Goal: Information Seeking & Learning: Learn about a topic

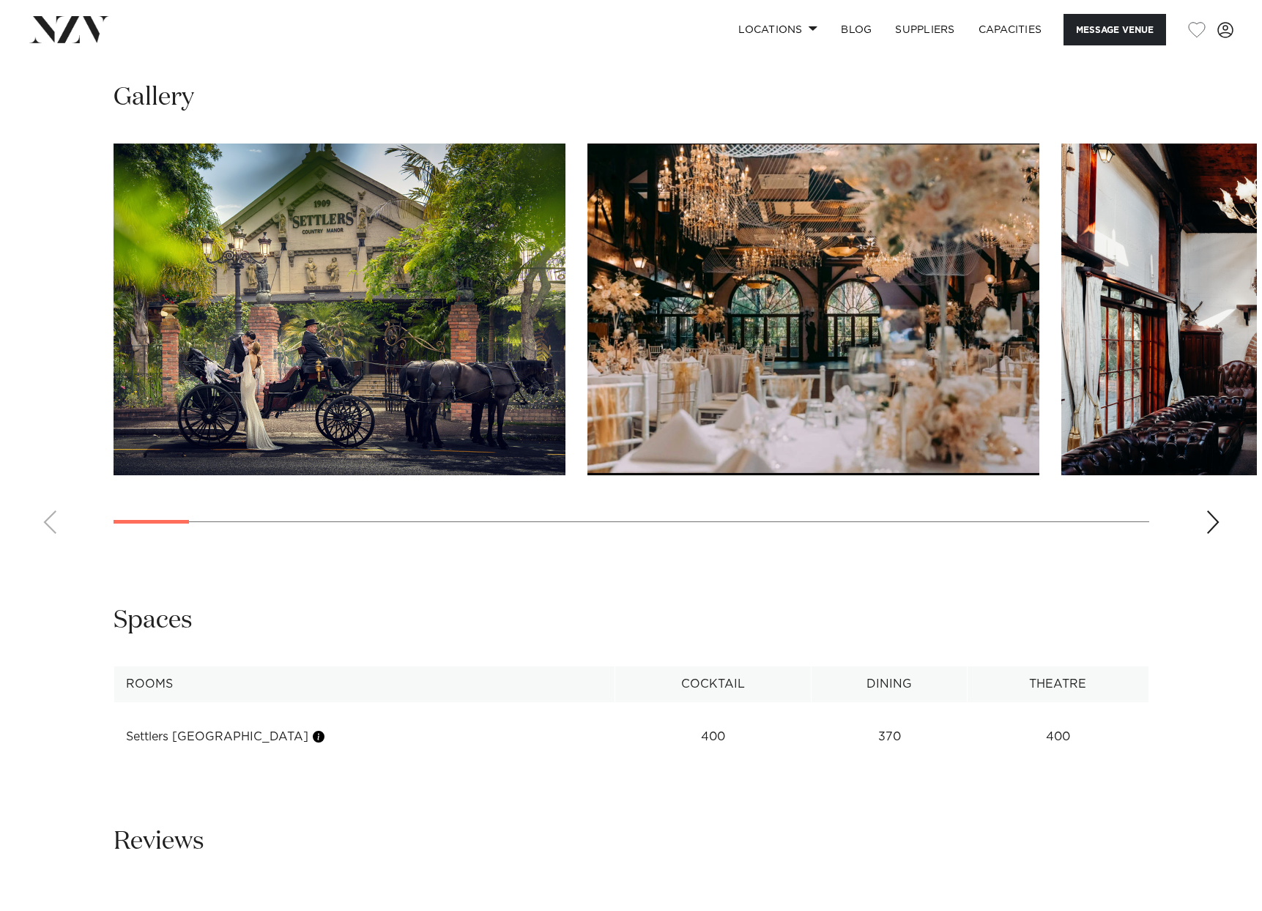
scroll to position [1538, 0]
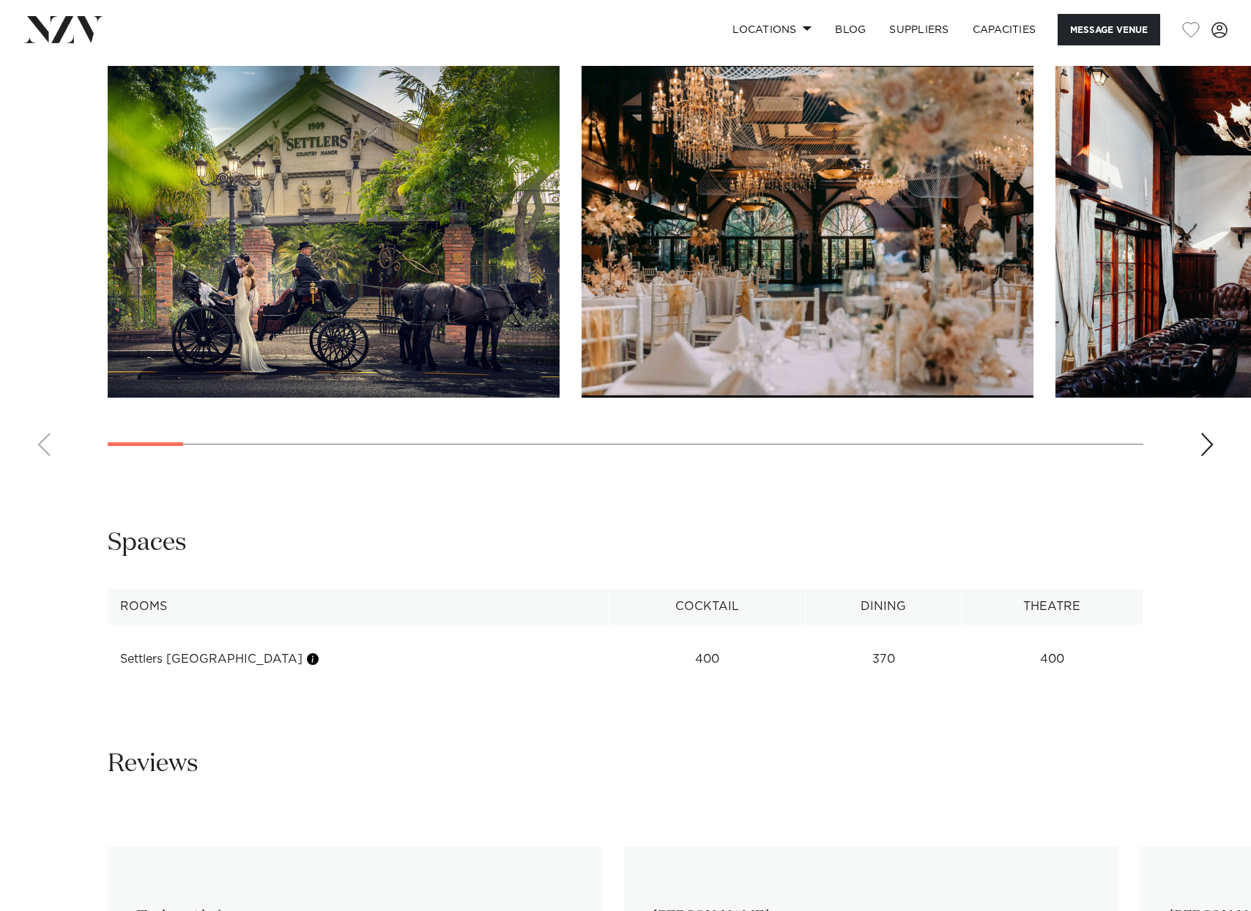
click at [429, 304] on img "1 / 30" at bounding box center [334, 232] width 452 height 332
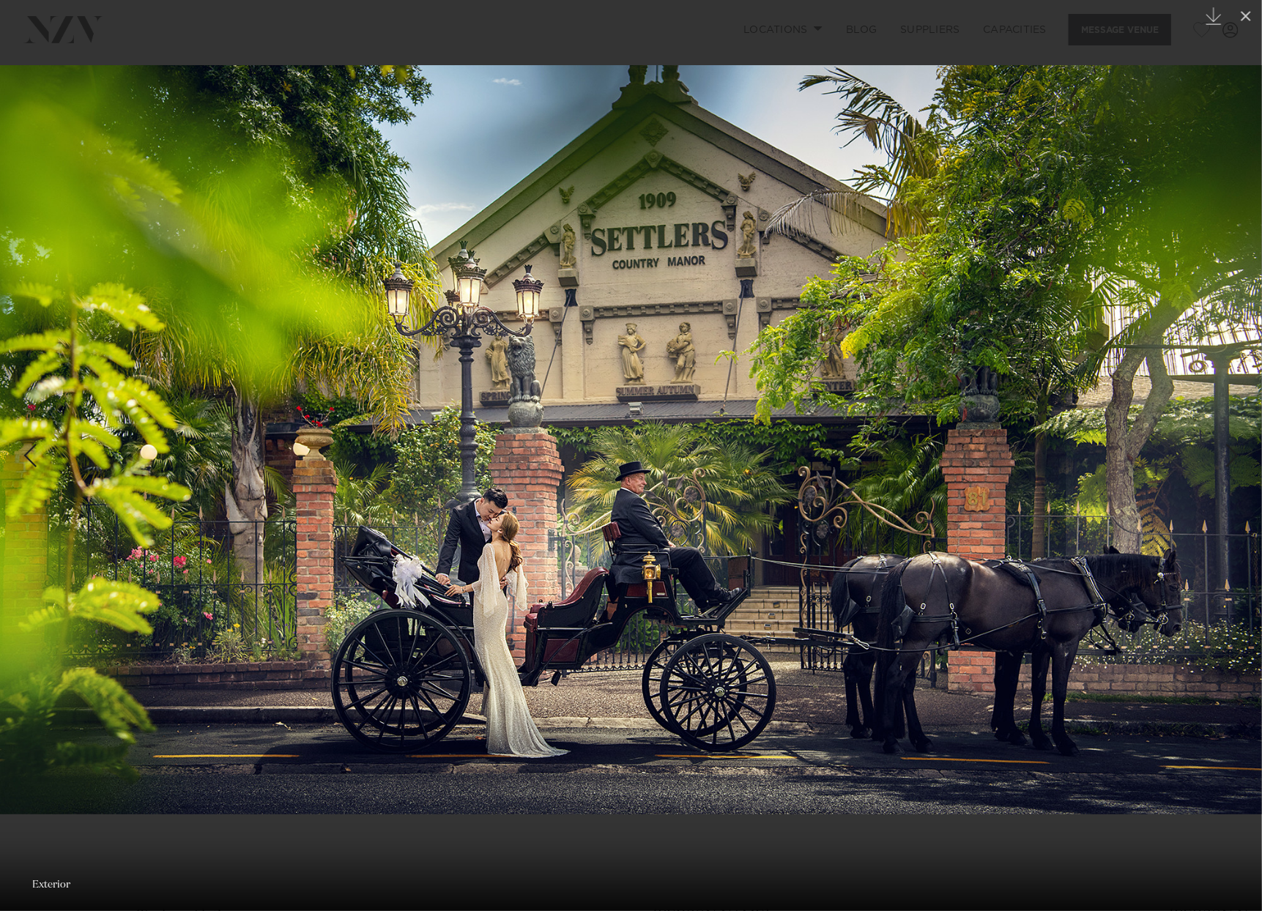
drag, startPoint x: 1192, startPoint y: 396, endPoint x: 639, endPoint y: 400, distance: 552.8
click at [677, 398] on img at bounding box center [631, 439] width 1262 height 749
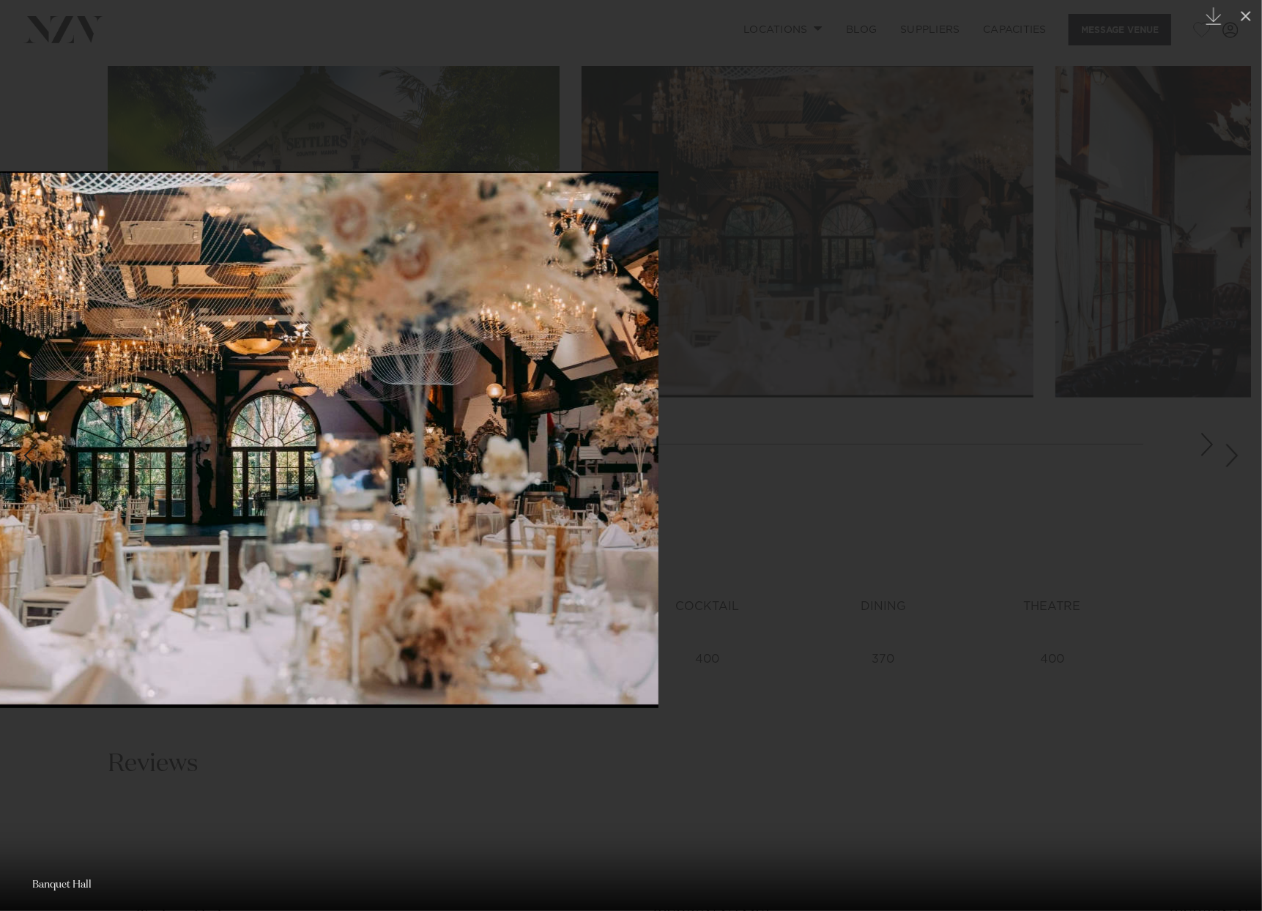
drag, startPoint x: 852, startPoint y: 430, endPoint x: 420, endPoint y: 474, distance: 434.2
click at [359, 446] on img at bounding box center [186, 439] width 945 height 537
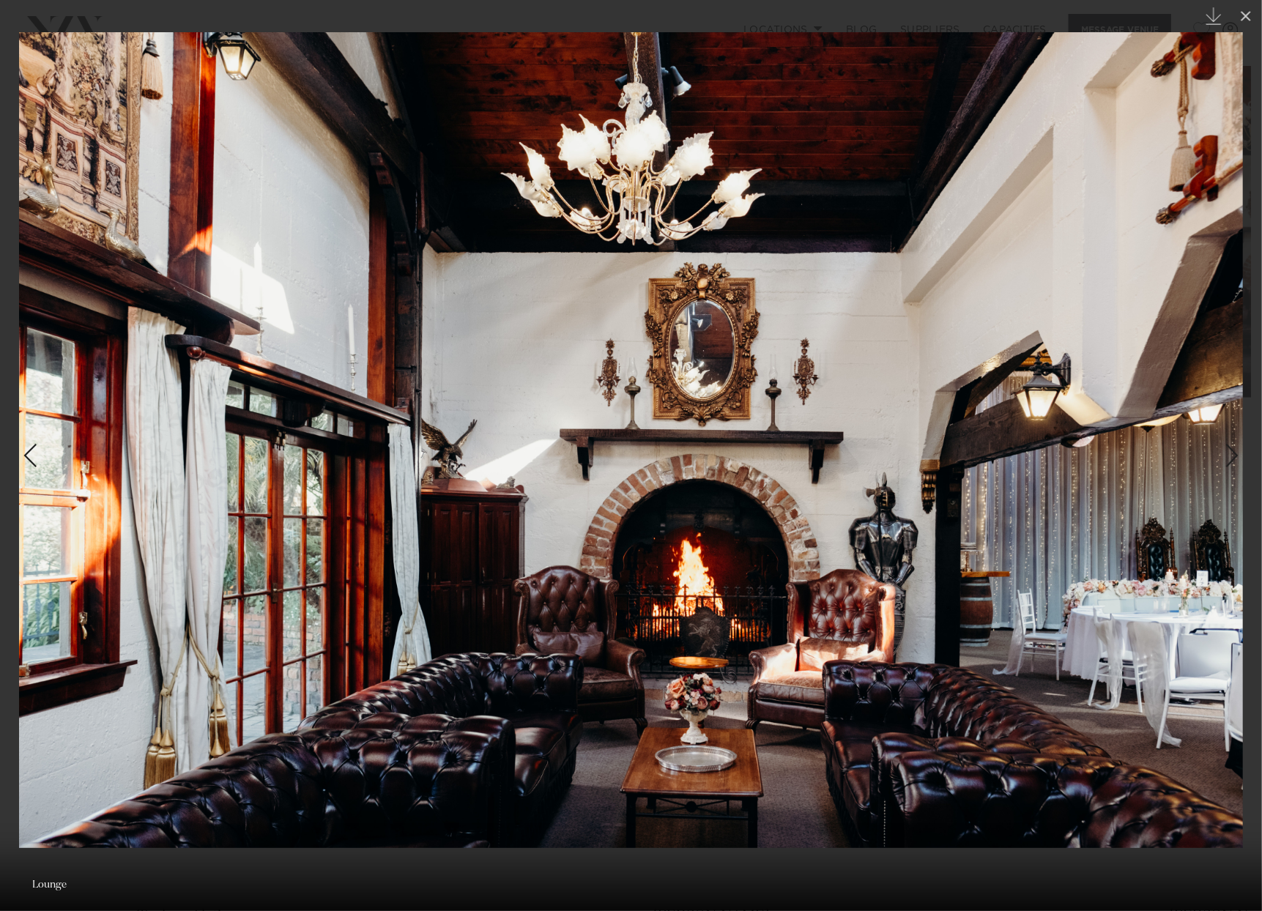
drag, startPoint x: 699, startPoint y: 446, endPoint x: 203, endPoint y: 430, distance: 496.0
click at [246, 430] on img at bounding box center [630, 440] width 1223 height 816
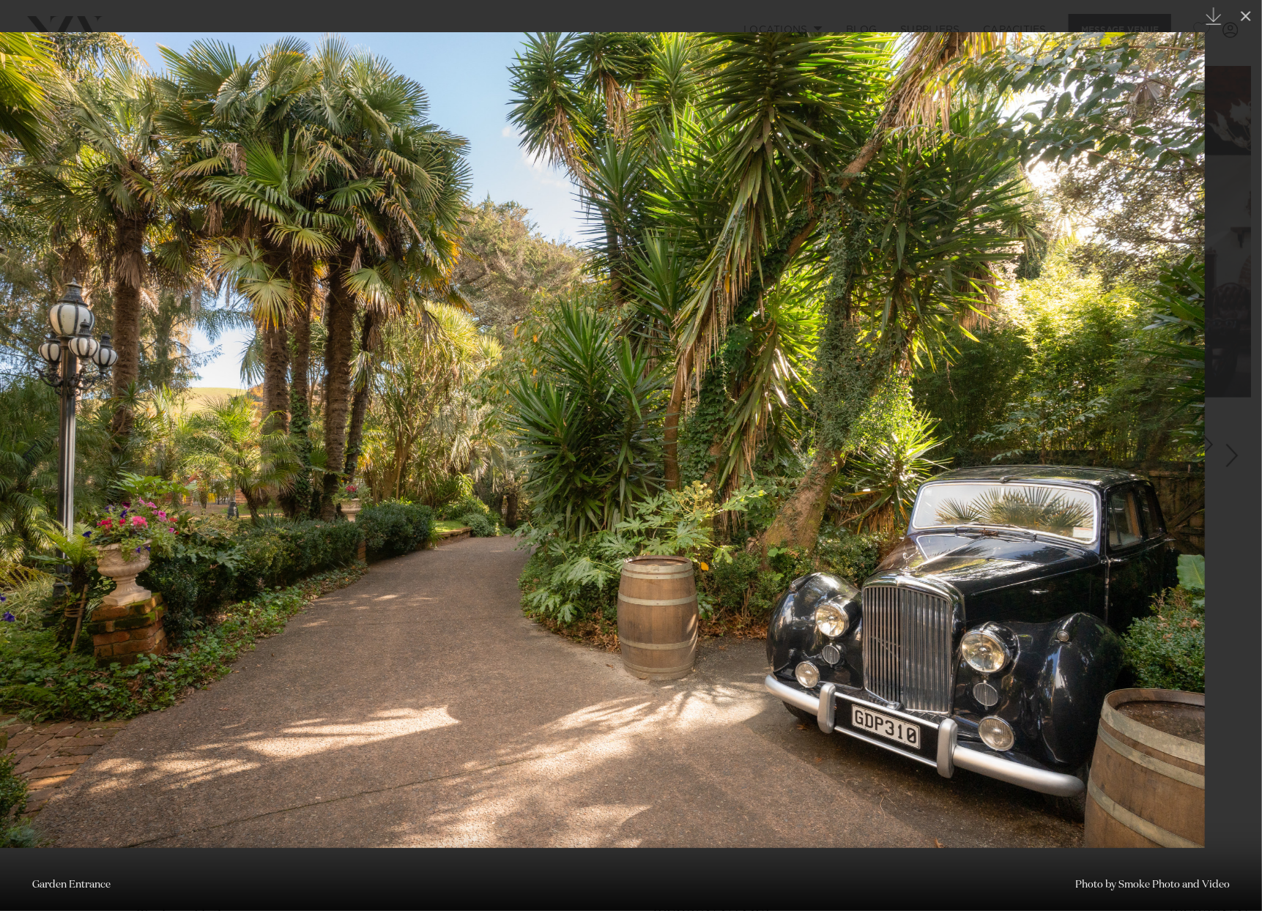
drag, startPoint x: 579, startPoint y: 444, endPoint x: 288, endPoint y: 431, distance: 291.7
click at [298, 430] on img at bounding box center [592, 440] width 1223 height 816
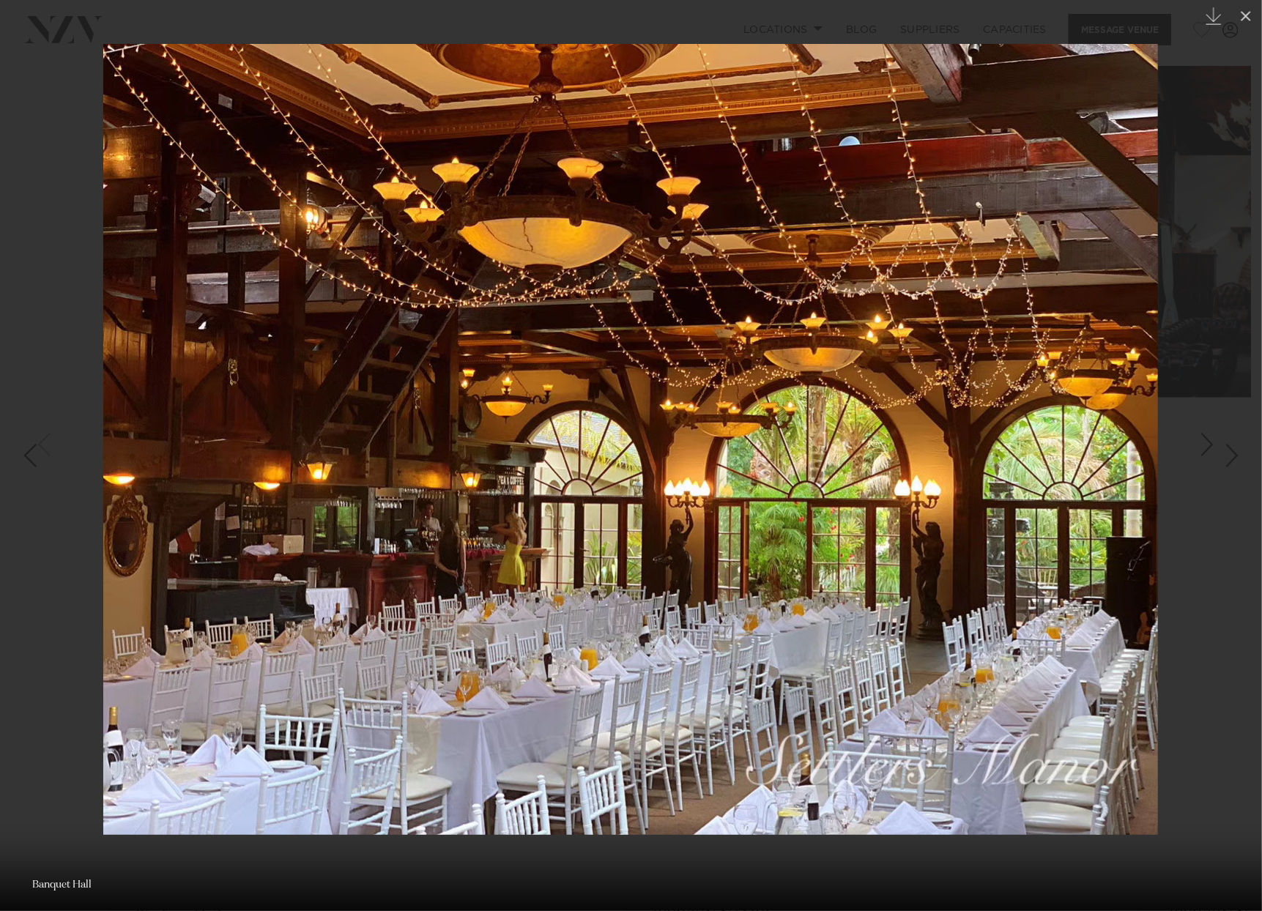
drag, startPoint x: 472, startPoint y: 425, endPoint x: 87, endPoint y: 421, distance: 385.2
click at [105, 419] on img at bounding box center [630, 439] width 1054 height 791
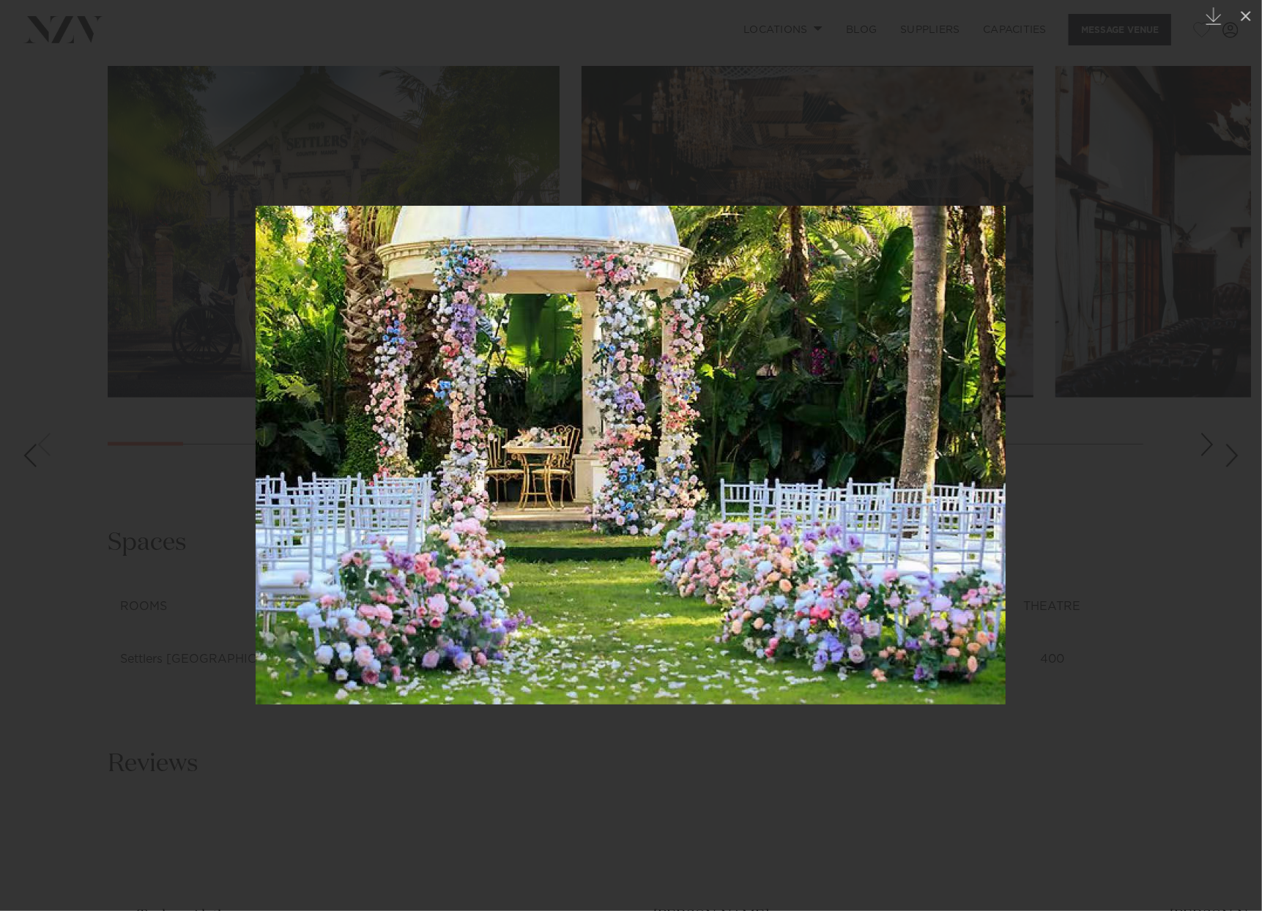
drag, startPoint x: 313, startPoint y: 415, endPoint x: 211, endPoint y: 408, distance: 102.8
click at [256, 404] on img at bounding box center [631, 455] width 750 height 499
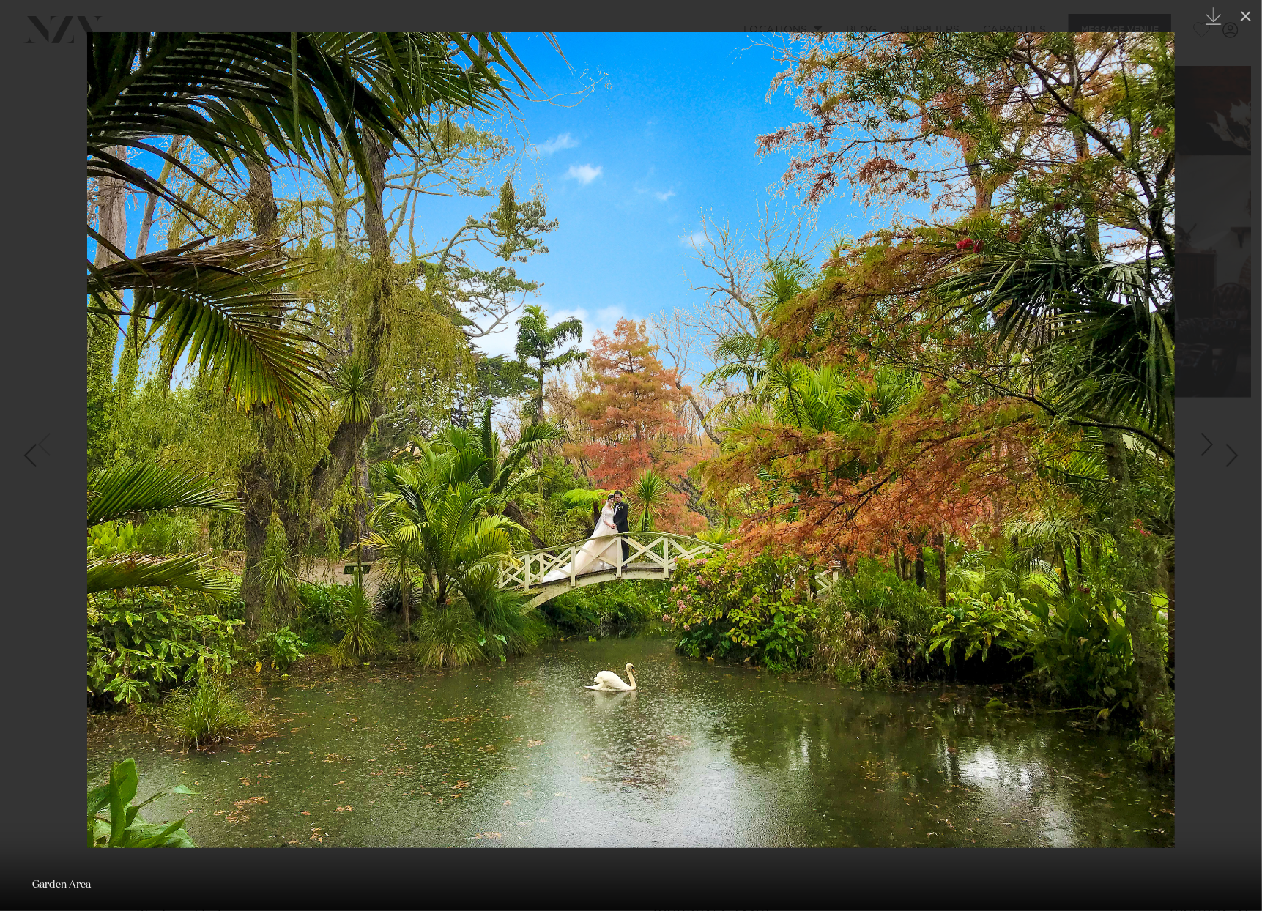
click at [224, 418] on img at bounding box center [630, 440] width 1087 height 816
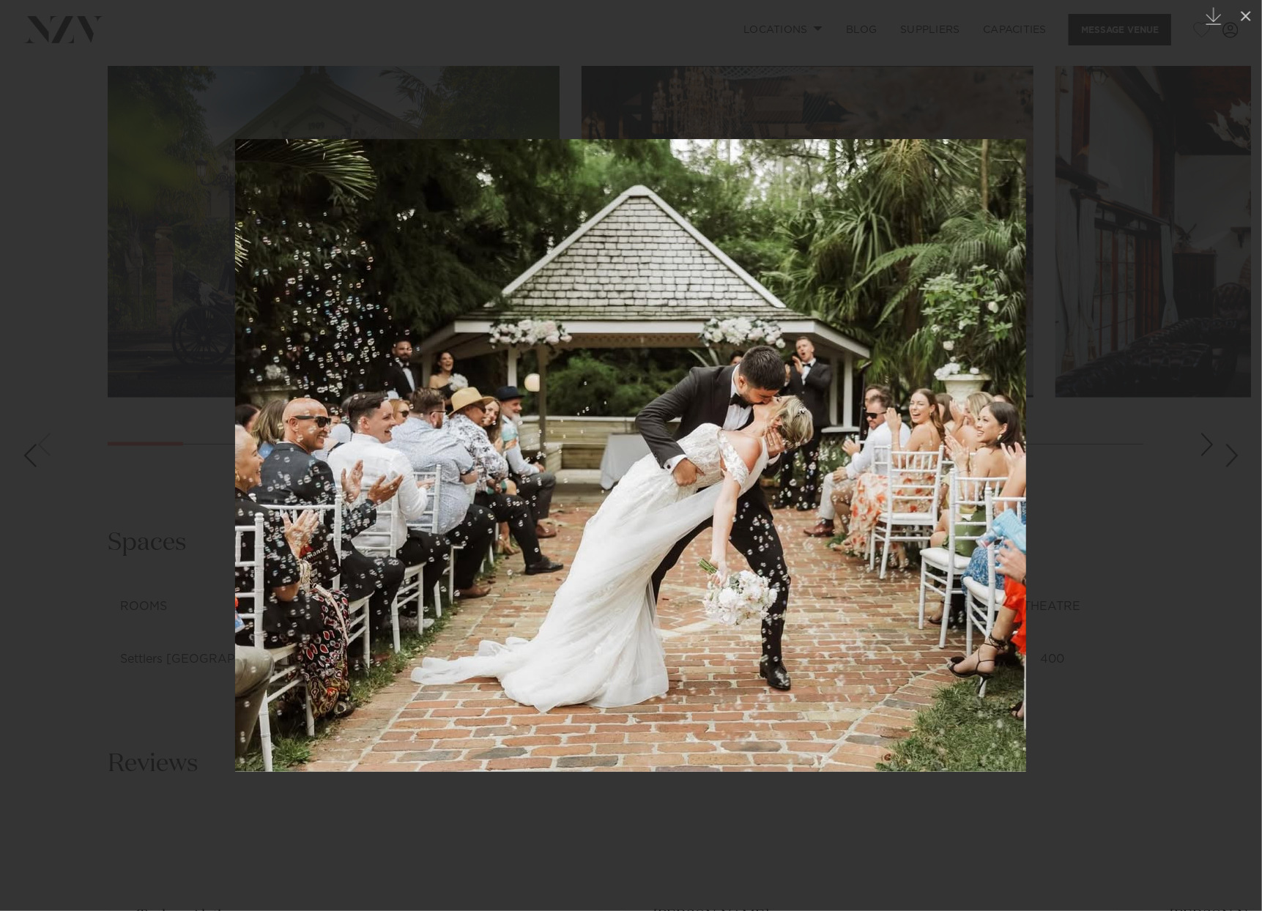
drag, startPoint x: 322, startPoint y: 423, endPoint x: 185, endPoint y: 417, distance: 137.8
click at [235, 417] on img at bounding box center [630, 455] width 791 height 633
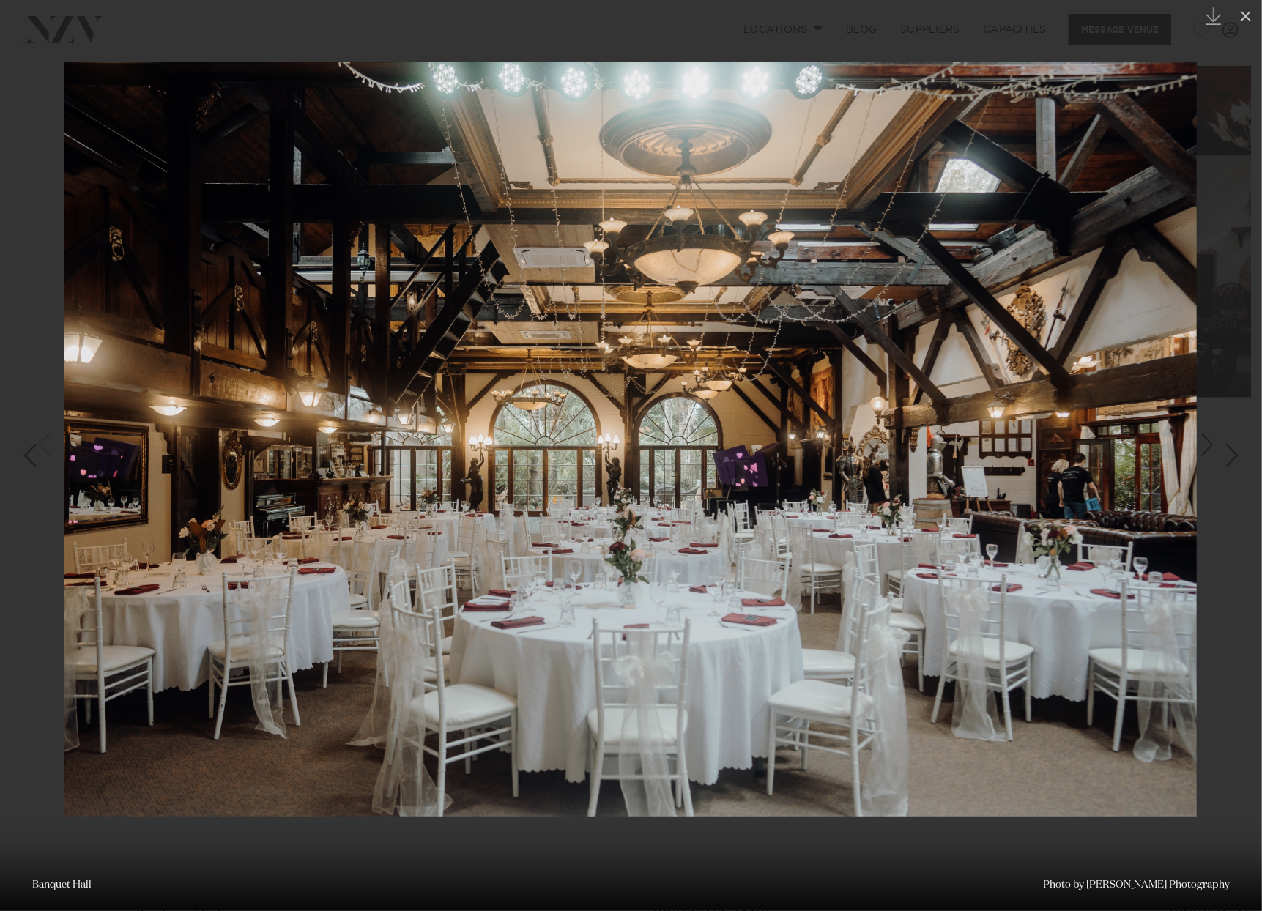
drag, startPoint x: 231, startPoint y: 424, endPoint x: 199, endPoint y: 425, distance: 32.2
click at [218, 425] on img at bounding box center [630, 439] width 1132 height 754
